Goal: Task Accomplishment & Management: Use online tool/utility

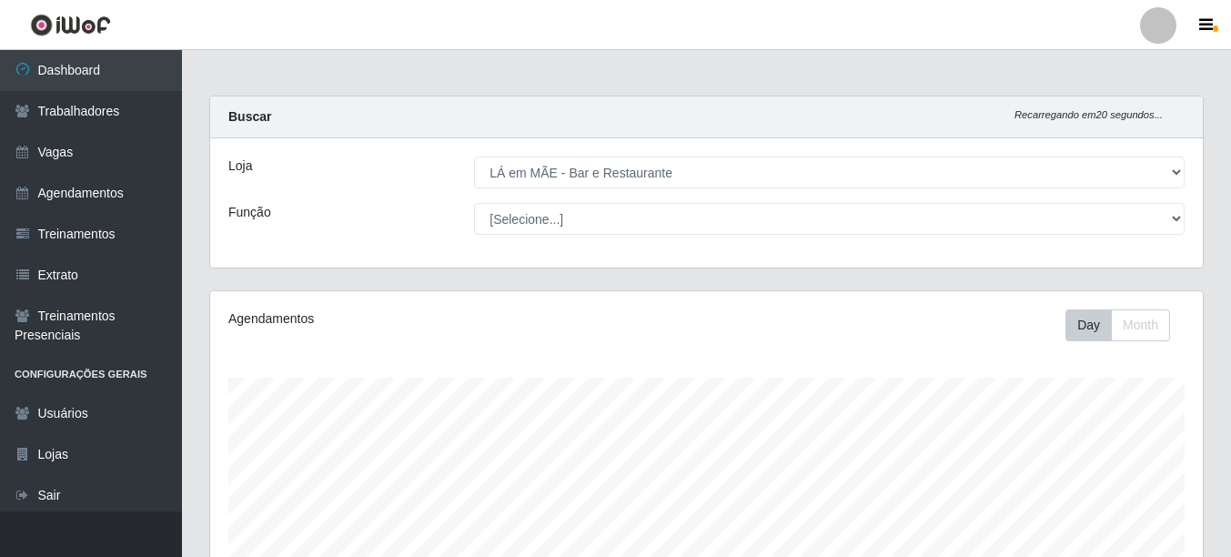
select select "265"
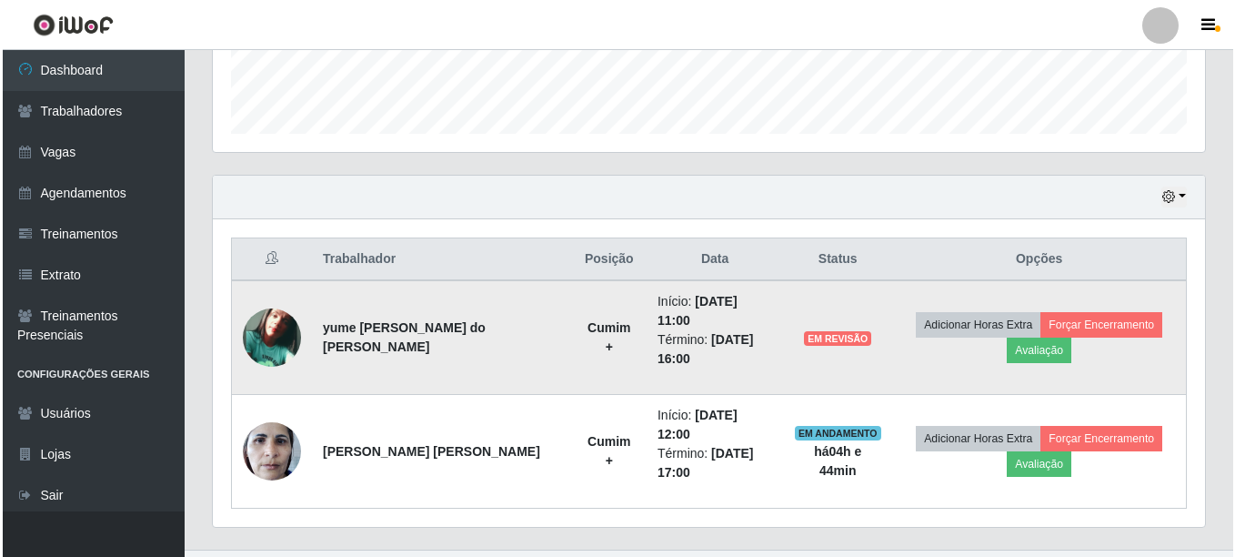
scroll to position [378, 992]
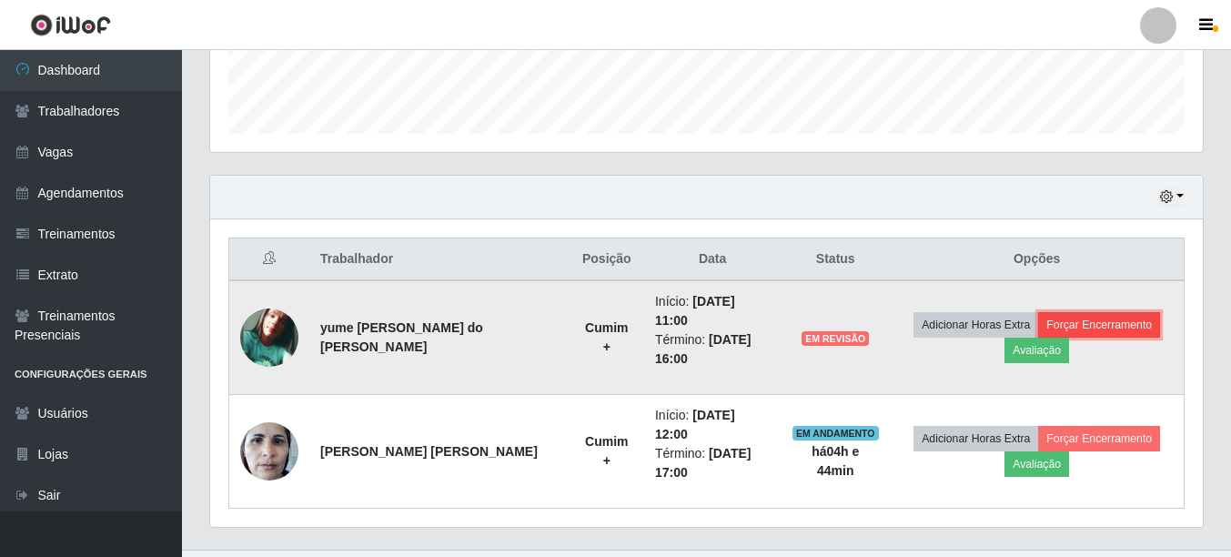
click at [1124, 319] on button "Forçar Encerramento" at bounding box center [1099, 324] width 122 height 25
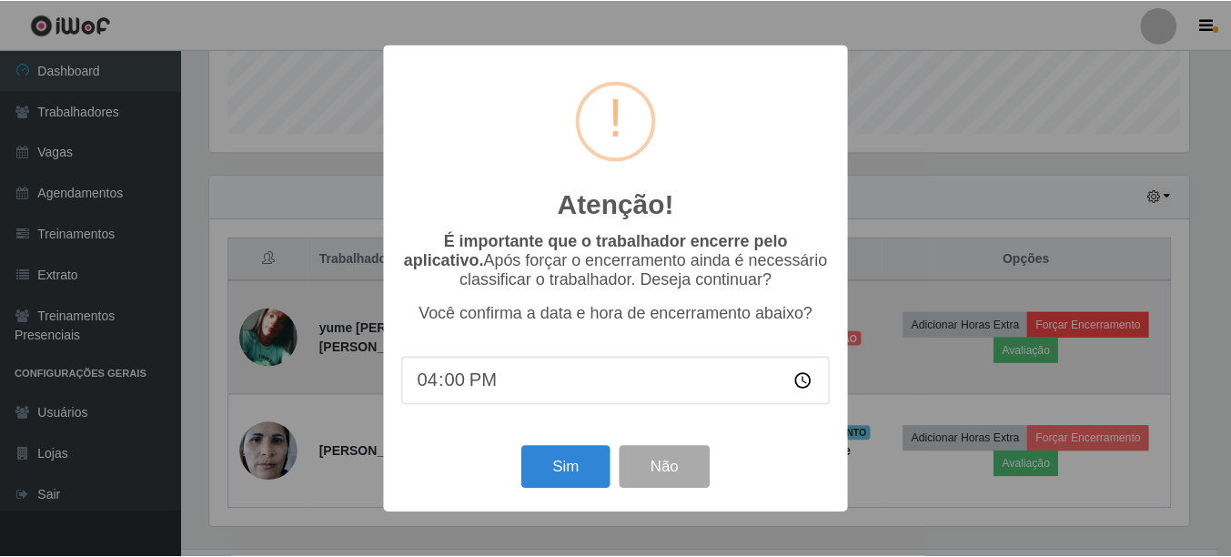
scroll to position [378, 983]
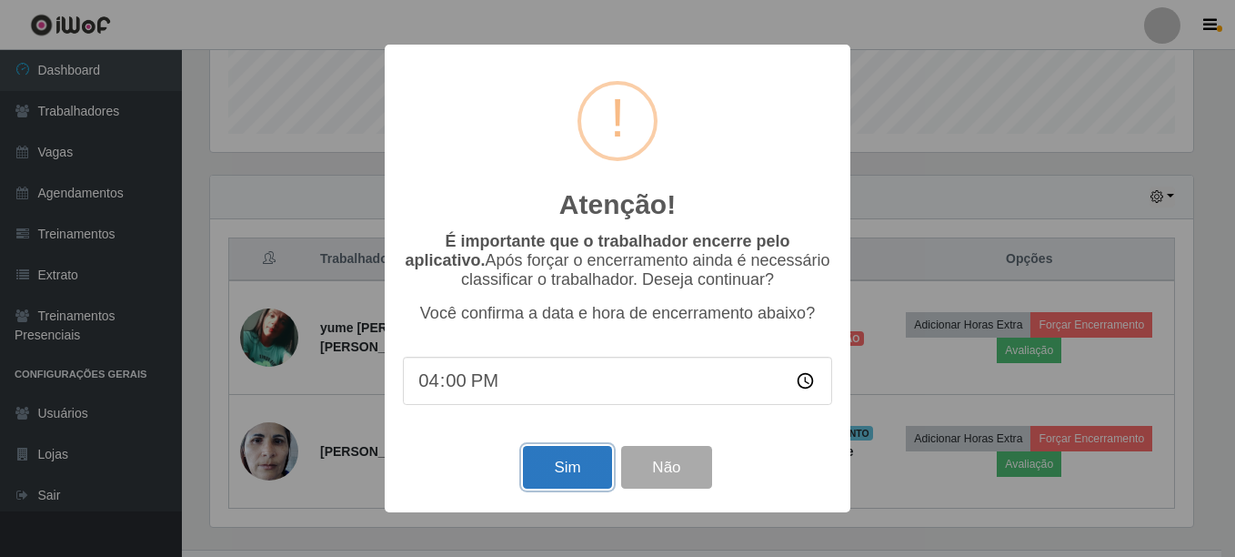
click at [542, 470] on button "Sim" at bounding box center [567, 467] width 88 height 43
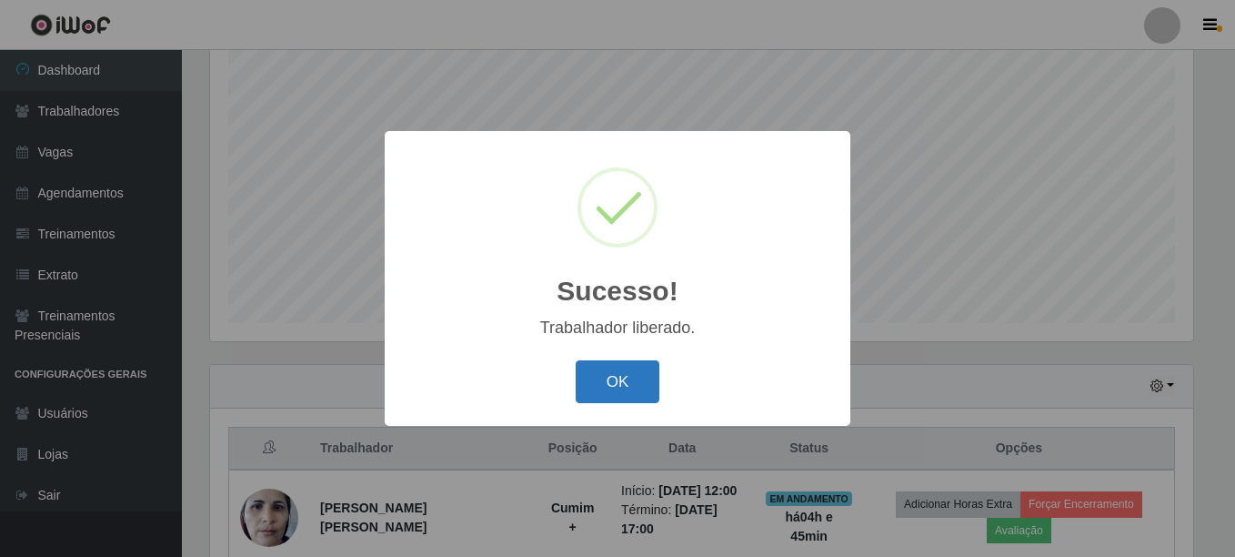
click at [643, 380] on button "OK" at bounding box center [618, 381] width 85 height 43
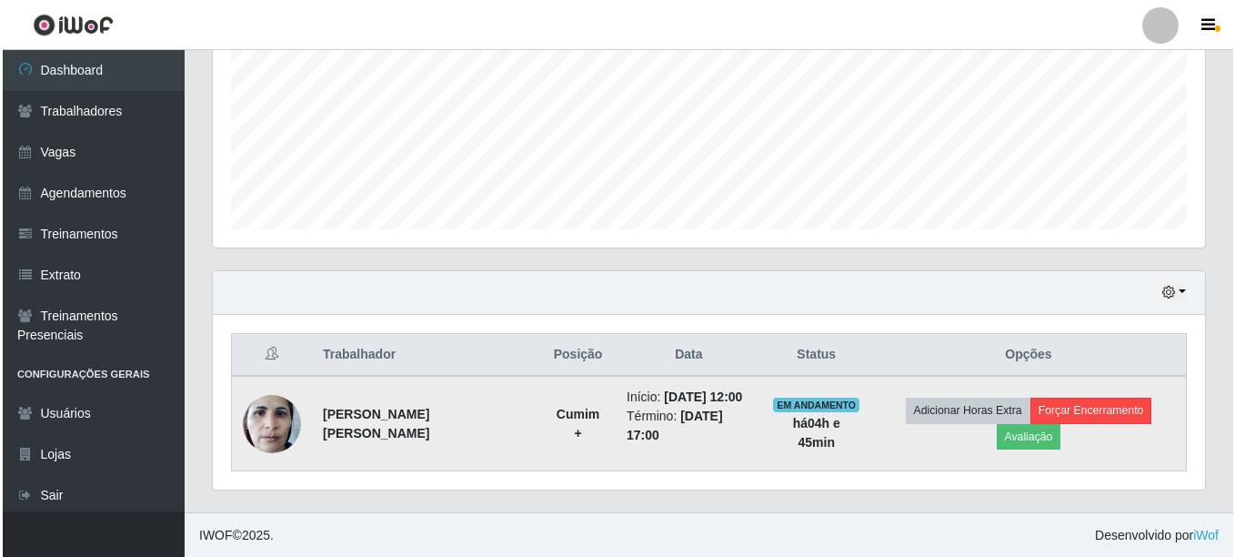
scroll to position [422, 0]
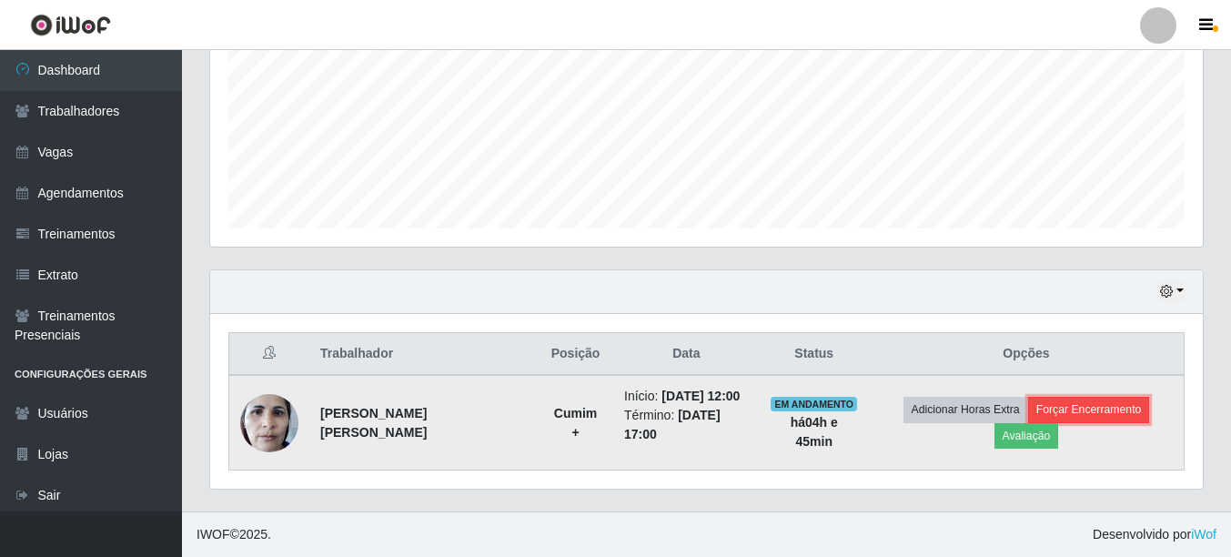
click at [1126, 408] on button "Forçar Encerramento" at bounding box center [1089, 409] width 122 height 25
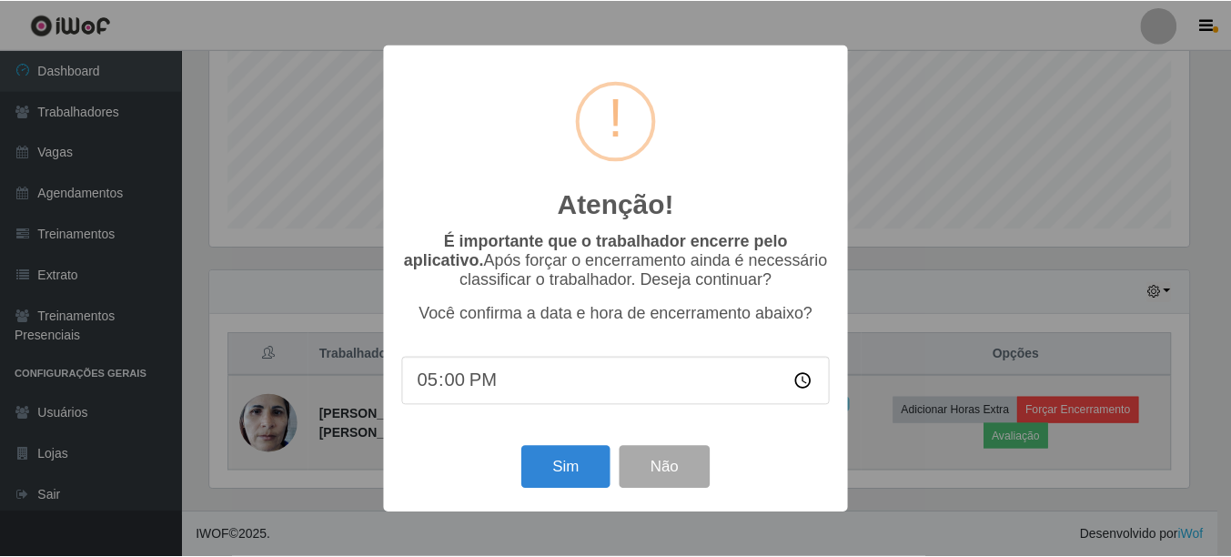
scroll to position [378, 983]
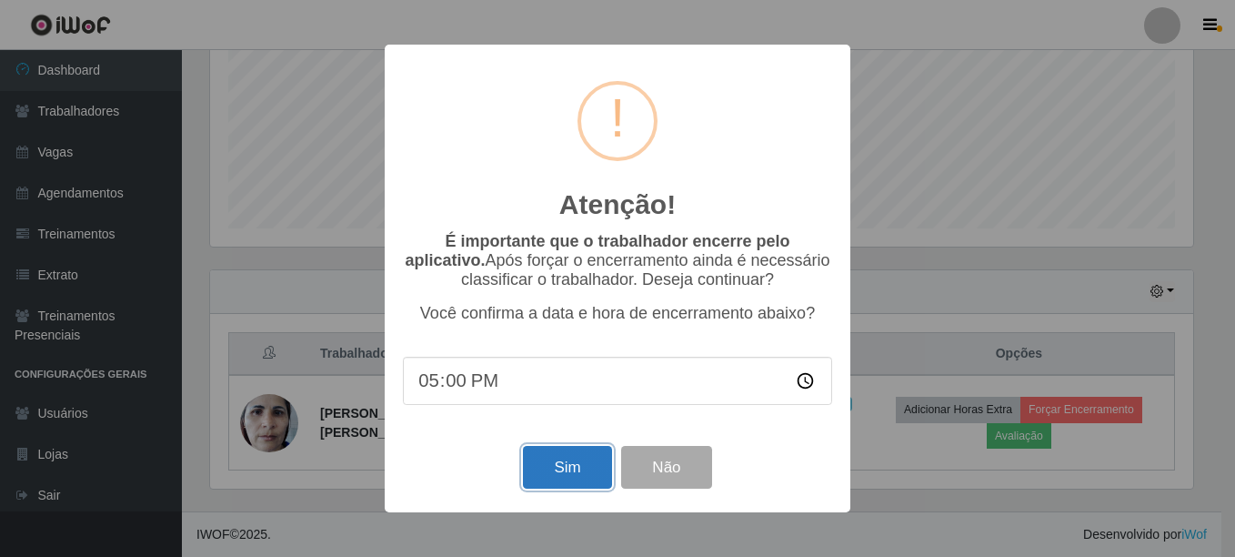
click at [561, 468] on button "Sim" at bounding box center [567, 467] width 88 height 43
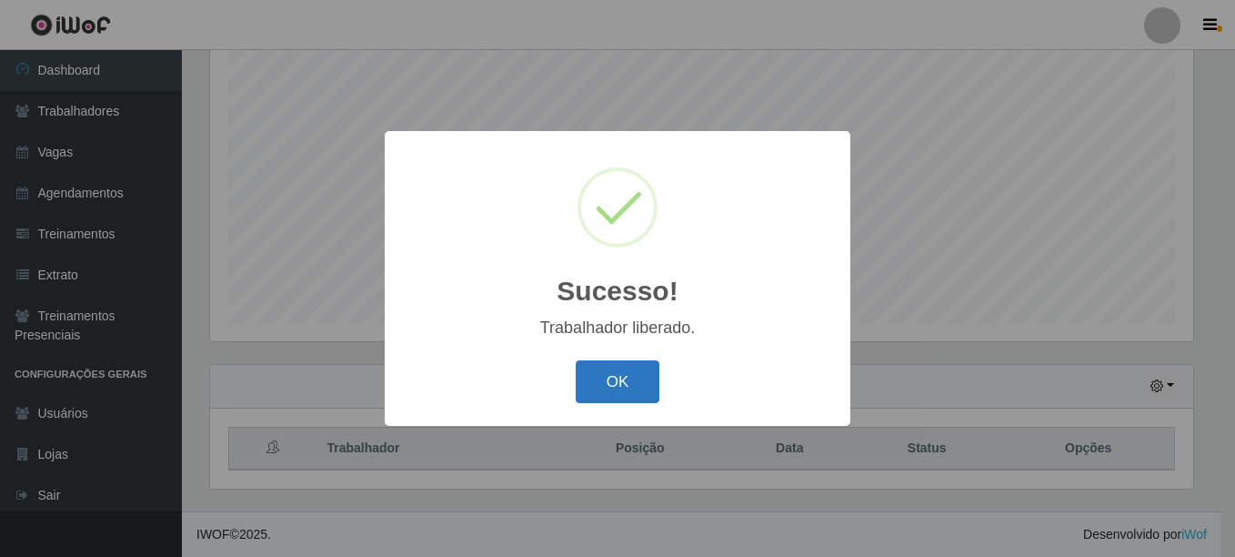
click at [591, 388] on button "OK" at bounding box center [618, 381] width 85 height 43
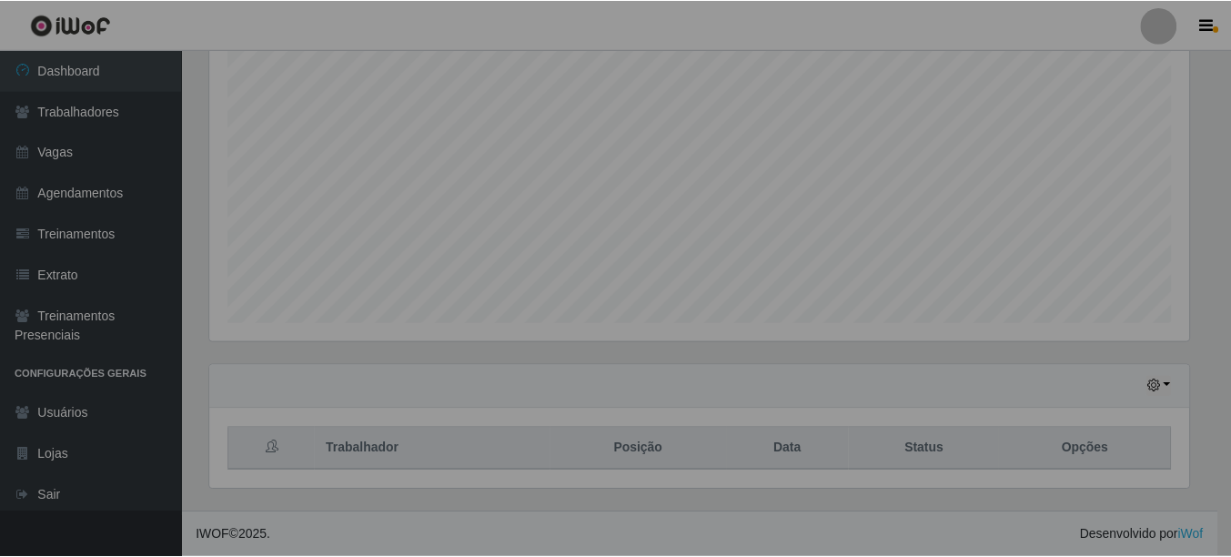
scroll to position [378, 992]
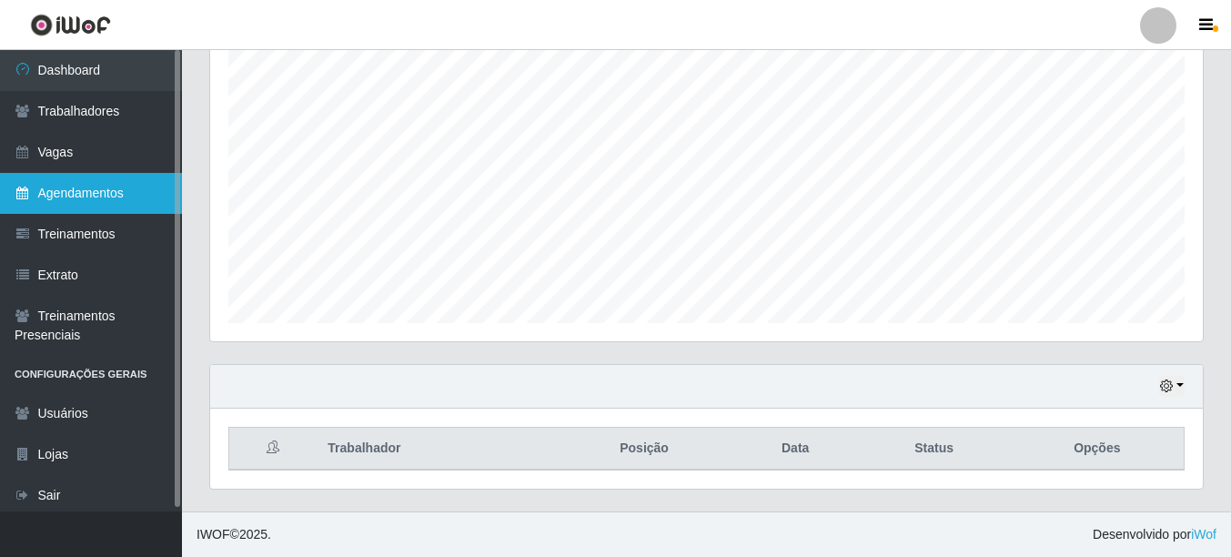
click at [83, 192] on link "Agendamentos" at bounding box center [91, 193] width 182 height 41
